Goal: Task Accomplishment & Management: Manage account settings

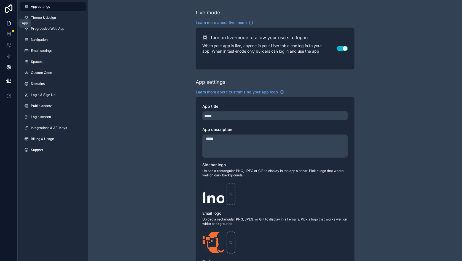
click at [9, 23] on icon at bounding box center [9, 23] width 6 height 6
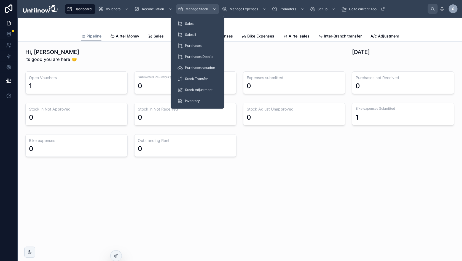
click at [202, 10] on span "Manage Stock" at bounding box center [197, 9] width 23 height 4
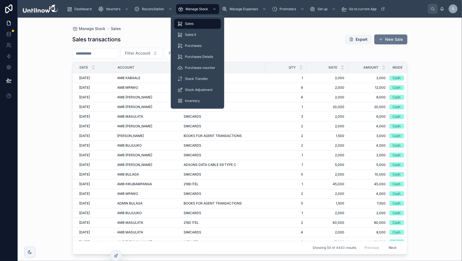
click at [190, 21] on div "Sales" at bounding box center [198, 24] width 40 height 9
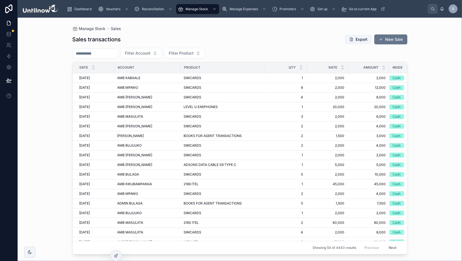
click at [282, 36] on div "Sales transactions Export New Sale" at bounding box center [240, 39] width 335 height 10
click at [360, 8] on span "Go to current App" at bounding box center [363, 9] width 28 height 4
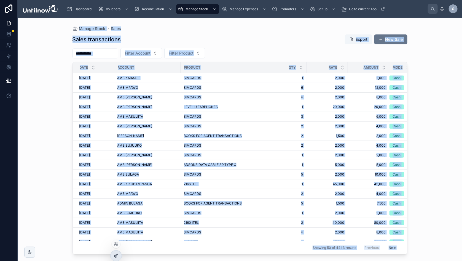
click at [114, 257] on icon at bounding box center [116, 256] width 4 height 4
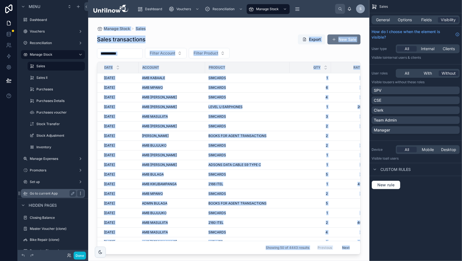
click at [79, 194] on icon "scrollable content" at bounding box center [80, 193] width 4 height 4
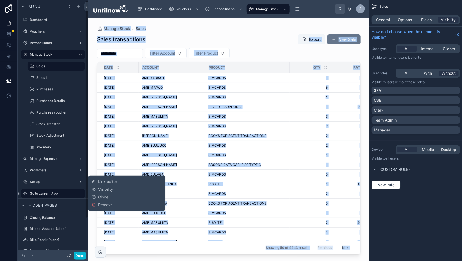
click at [104, 179] on span "Link editor" at bounding box center [107, 182] width 19 height 6
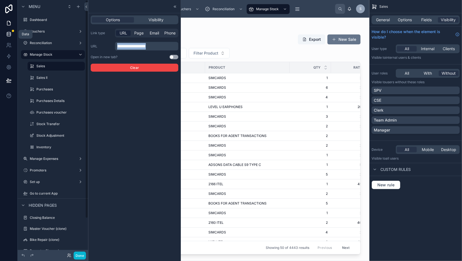
drag, startPoint x: 161, startPoint y: 47, endPoint x: 0, endPoint y: 30, distance: 161.8
click at [0, 30] on div "**********" at bounding box center [231, 130] width 462 height 261
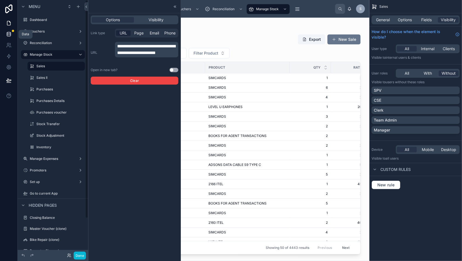
scroll to position [0, 0]
click at [174, 69] on button "Use setting" at bounding box center [174, 70] width 9 height 4
click at [80, 256] on button "Done" at bounding box center [80, 256] width 12 height 8
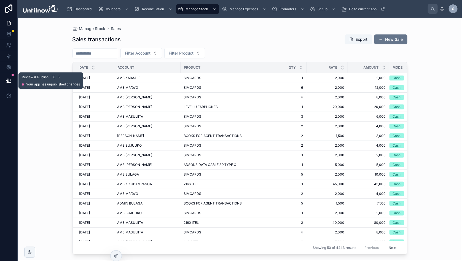
click at [9, 81] on icon at bounding box center [9, 81] width 6 height 6
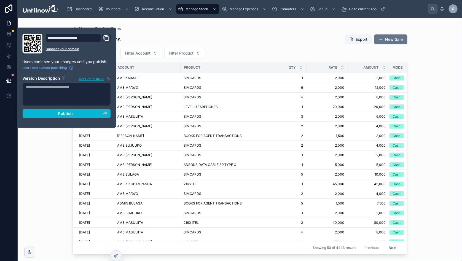
click at [66, 113] on span "Publish" at bounding box center [65, 113] width 15 height 5
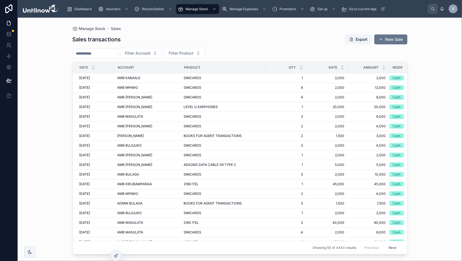
click at [174, 36] on div "Sales transactions Export New Sale" at bounding box center [240, 39] width 335 height 10
click at [259, 46] on div "Sales transactions Export New Sale Filter Account Filter Product Date Account P…" at bounding box center [240, 143] width 335 height 224
click at [361, 9] on span "Go to current App" at bounding box center [363, 9] width 28 height 4
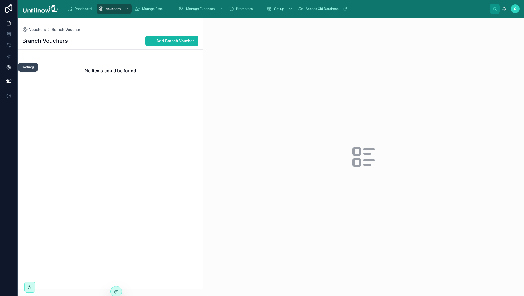
click at [10, 69] on icon at bounding box center [9, 68] width 6 height 6
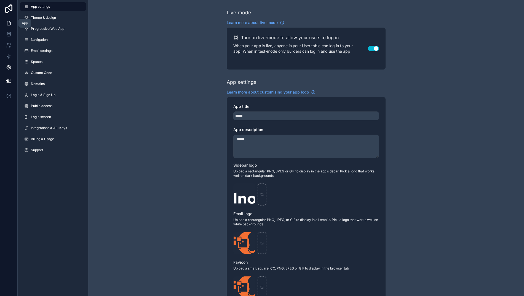
click at [10, 23] on icon at bounding box center [8, 23] width 3 height 4
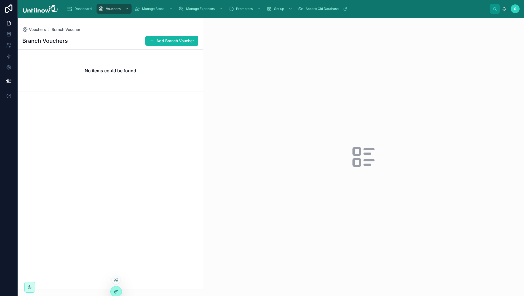
click at [114, 292] on icon at bounding box center [116, 291] width 4 height 4
click at [124, 10] on div "scrollable content" at bounding box center [126, 8] width 7 height 9
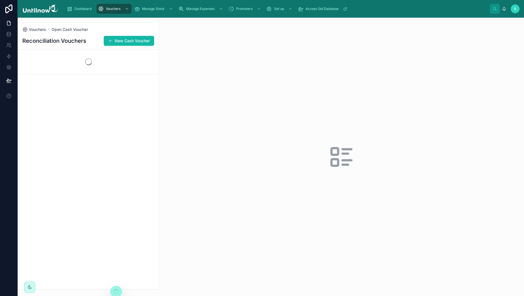
click at [114, 263] on div "Reconciliation Vouchers New Cash Voucher" at bounding box center [88, 160] width 141 height 257
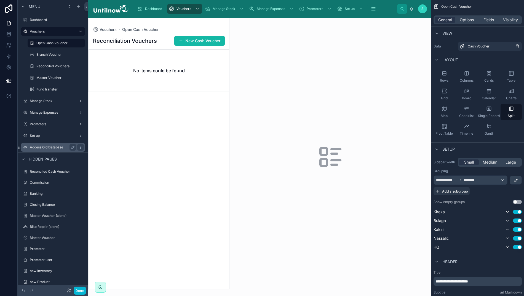
click at [47, 147] on label "Access Old Database" at bounding box center [52, 147] width 44 height 4
click at [81, 146] on icon "scrollable content" at bounding box center [80, 147] width 4 height 4
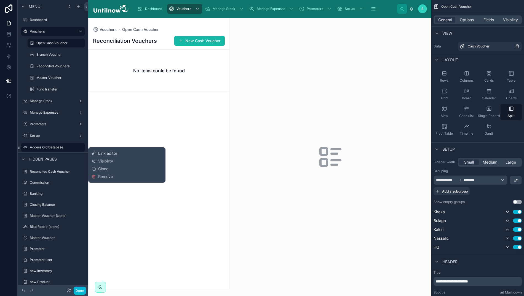
click at [109, 153] on span "Link editor" at bounding box center [107, 154] width 19 height 6
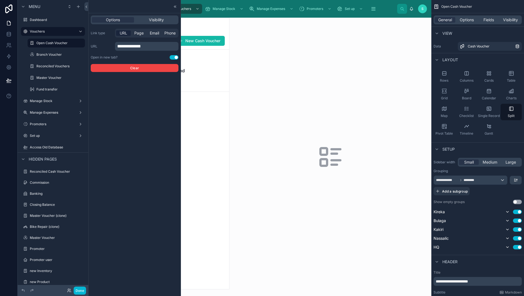
click at [126, 34] on span "URL" at bounding box center [123, 33] width 7 height 6
click at [140, 33] on span "Page" at bounding box center [138, 33] width 9 height 6
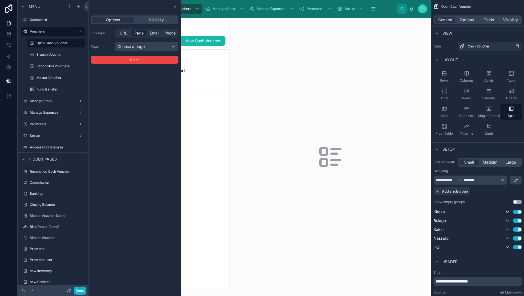
click at [139, 47] on div "Choose a page" at bounding box center [146, 46] width 63 height 9
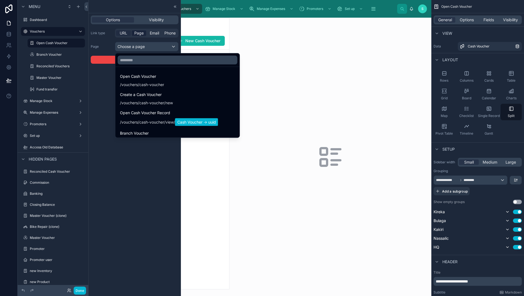
click at [123, 33] on div at bounding box center [135, 148] width 92 height 296
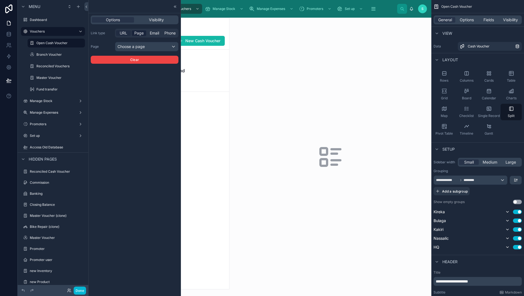
click at [123, 33] on span "URL" at bounding box center [123, 33] width 7 height 6
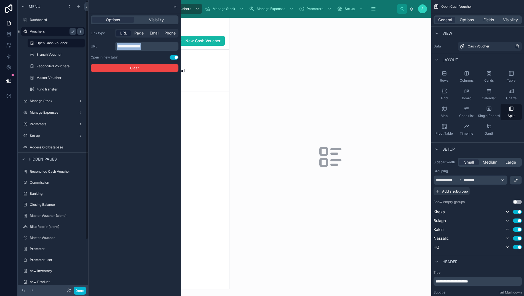
drag, startPoint x: 157, startPoint y: 47, endPoint x: 79, endPoint y: 30, distance: 79.7
click at [79, 30] on div "**********" at bounding box center [262, 148] width 524 height 296
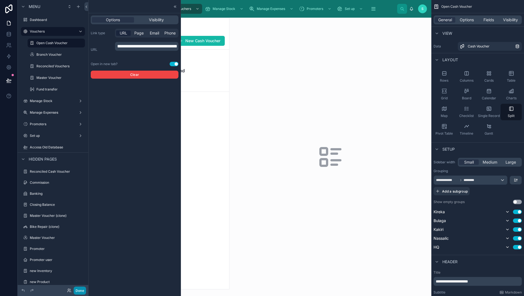
click at [76, 289] on button "Done" at bounding box center [80, 291] width 12 height 8
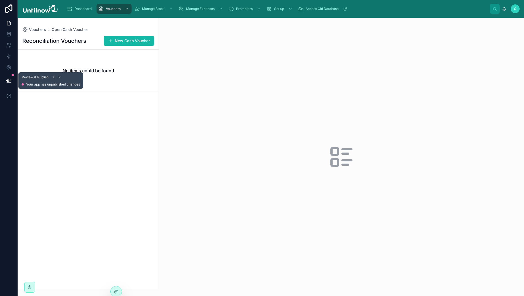
click at [11, 81] on button at bounding box center [9, 80] width 12 height 15
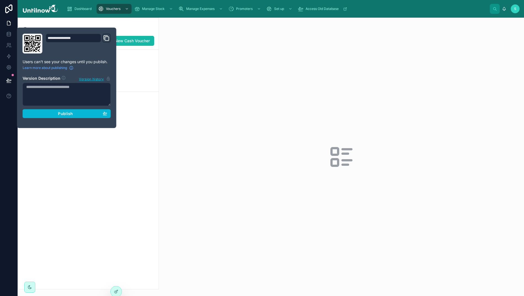
click at [74, 116] on div "Publish" at bounding box center [66, 113] width 81 height 5
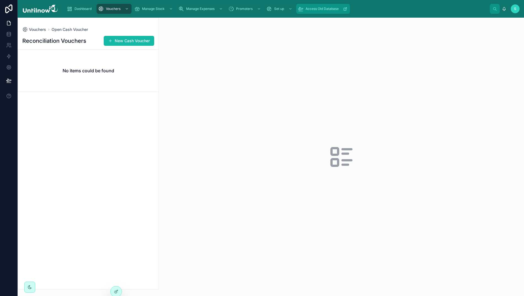
click at [313, 10] on span "Access Old Database" at bounding box center [322, 9] width 33 height 4
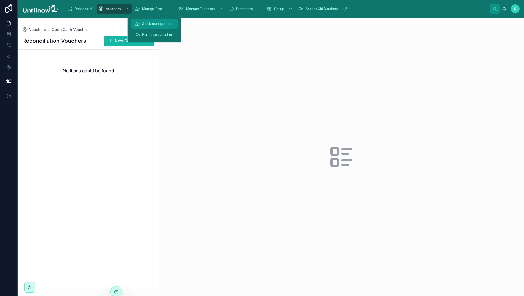
click at [158, 28] on div "Stock management" at bounding box center [154, 23] width 41 height 9
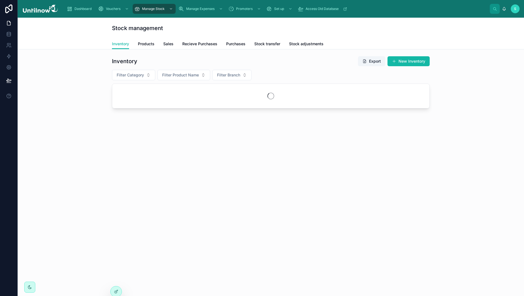
drag, startPoint x: 168, startPoint y: 154, endPoint x: 260, endPoint y: 110, distance: 101.4
click at [168, 154] on div "Stock management Inventory Inventory Products Sales Recieve Purchases Purchases…" at bounding box center [271, 86] width 506 height 137
